Goal: Find specific page/section: Find specific page/section

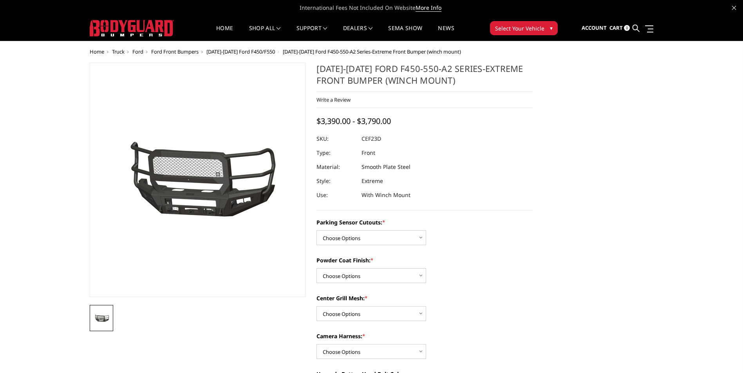
click at [519, 25] on span "Select Your Vehicle" at bounding box center [519, 28] width 49 height 8
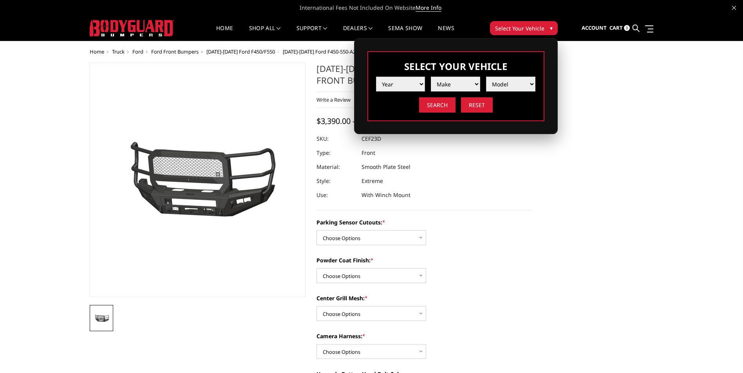
click at [419, 82] on select "Year 2025 2024 2023 2022 2021 2020 2019 2018 2017 2016 2015 2014 2013 2012 2011…" at bounding box center [400, 84] width 49 height 15
select select "yr_2015"
click at [376, 77] on select "Year 2025 2024 2023 2022 2021 2020 2019 2018 2017 2016 2015 2014 2013 2012 2011…" at bounding box center [400, 84] width 49 height 15
click at [474, 83] on select "Make Chevrolet Ford GMC Ram Toyota" at bounding box center [455, 84] width 49 height 15
select select "mk_ford"
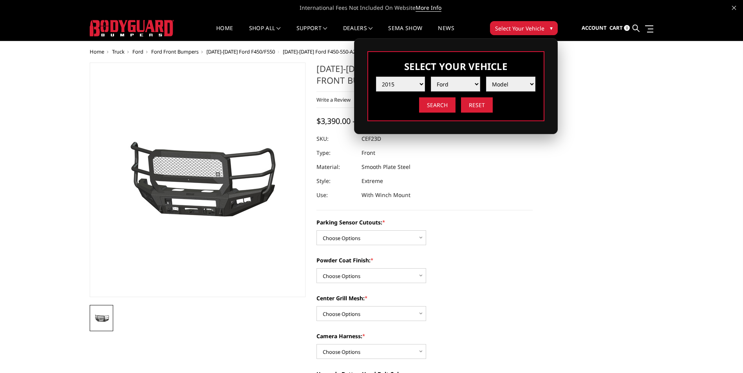
click at [431, 77] on select "Make Chevrolet Ford GMC Ram Toyota" at bounding box center [455, 84] width 49 height 15
click at [527, 84] on select "Model F150 F250 / F350 F450 F550" at bounding box center [510, 84] width 49 height 15
select select "md_f550"
click at [486, 77] on select "Model F150 F250 / F350 F450 F550" at bounding box center [510, 84] width 49 height 15
click at [442, 105] on input "Search" at bounding box center [437, 104] width 36 height 15
